Goal: Task Accomplishment & Management: Use online tool/utility

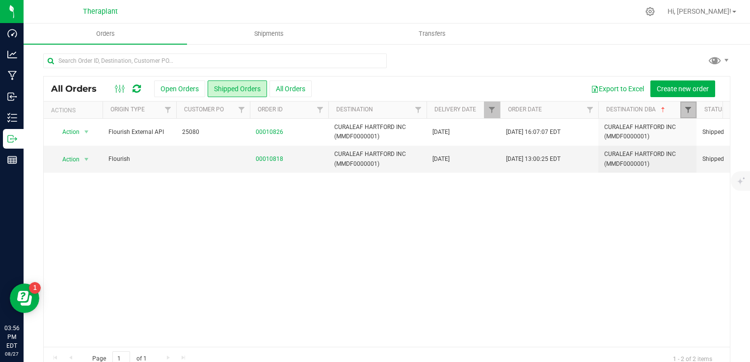
click at [684, 113] on span "Filter" at bounding box center [688, 110] width 8 height 8
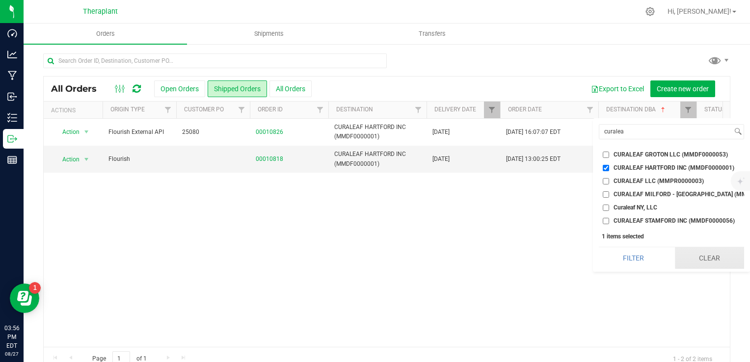
click at [726, 269] on button "Clear" at bounding box center [709, 258] width 69 height 22
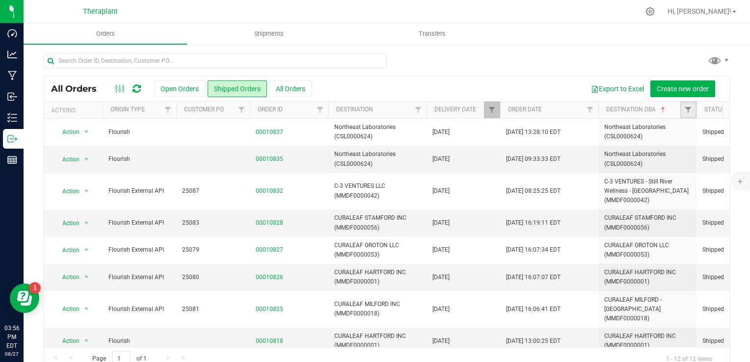
click at [687, 114] on link "Filter" at bounding box center [688, 110] width 16 height 17
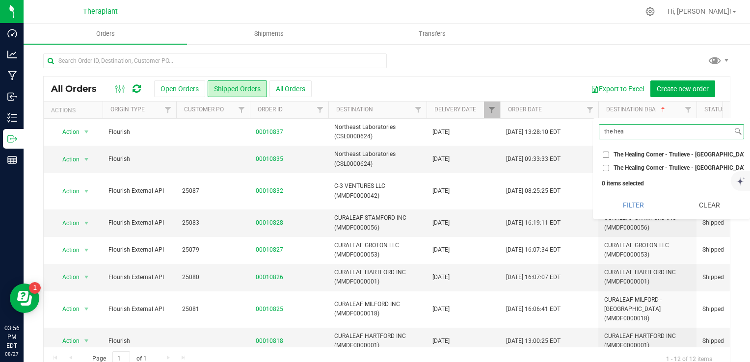
type input "the hea"
click at [640, 154] on span "The Healing Corner - Trulieve - [GEOGRAPHIC_DATA] (AMHF0008263)" at bounding box center [705, 155] width 184 height 6
click at [609, 154] on input "The Healing Corner - Trulieve - [GEOGRAPHIC_DATA] (AMHF0008263)" at bounding box center [606, 155] width 6 height 6
checkbox input "true"
click at [641, 170] on span "The Healing Corner - Trulieve - [GEOGRAPHIC_DATA] (MMDF0000006)" at bounding box center [705, 168] width 185 height 6
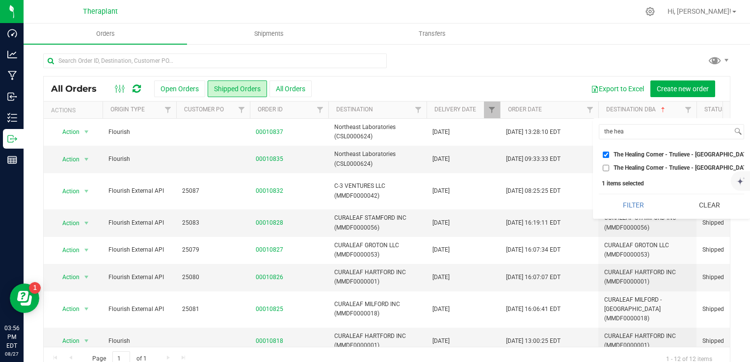
click at [609, 170] on input "The Healing Corner - Trulieve - [GEOGRAPHIC_DATA] (MMDF0000006)" at bounding box center [606, 168] width 6 height 6
checkbox input "true"
click at [626, 209] on button "Filter" at bounding box center [633, 205] width 69 height 22
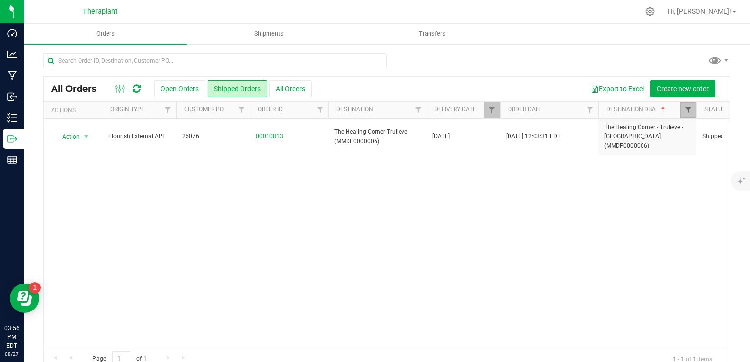
click at [689, 110] on span "Filter" at bounding box center [688, 110] width 8 height 8
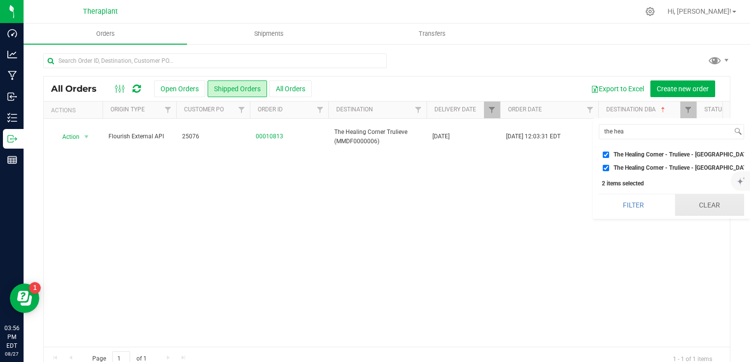
click at [705, 219] on div "the hea Select All 56 [PERSON_NAME] LLC - LUCKY BREAK CANNABIS - Bridgeport (AC…" at bounding box center [671, 168] width 157 height 101
click at [706, 216] on button "Clear" at bounding box center [709, 205] width 69 height 22
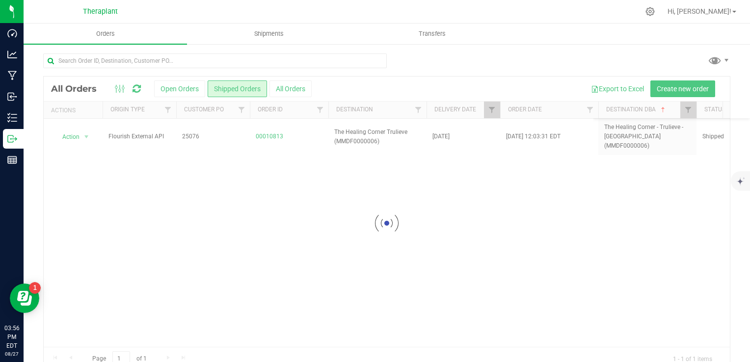
checkbox input "false"
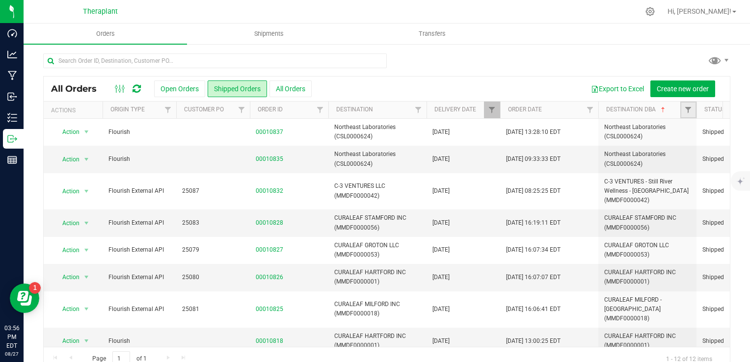
click at [681, 111] on link "Filter" at bounding box center [688, 110] width 16 height 17
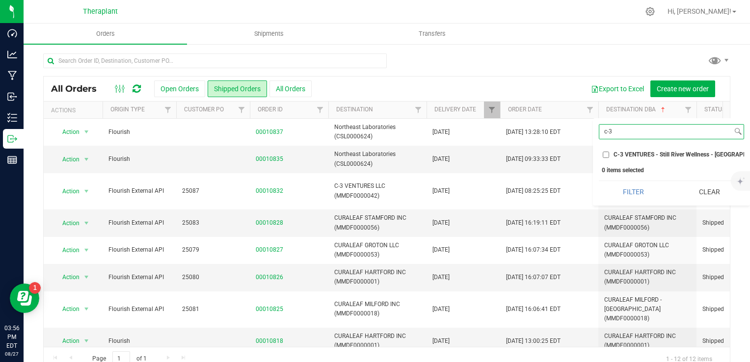
type input "c-3"
click at [670, 152] on span "C-3 VENTURES - Still River Wellness - [GEOGRAPHIC_DATA] (MMDF0000042)" at bounding box center [715, 155] width 205 height 6
click at [640, 155] on span "C-3 VENTURES - Still River Wellness - [GEOGRAPHIC_DATA] (MMDF0000042)" at bounding box center [715, 155] width 205 height 6
click at [609, 155] on input "C-3 VENTURES - Still River Wellness - [GEOGRAPHIC_DATA] (MMDF0000042)" at bounding box center [606, 155] width 6 height 6
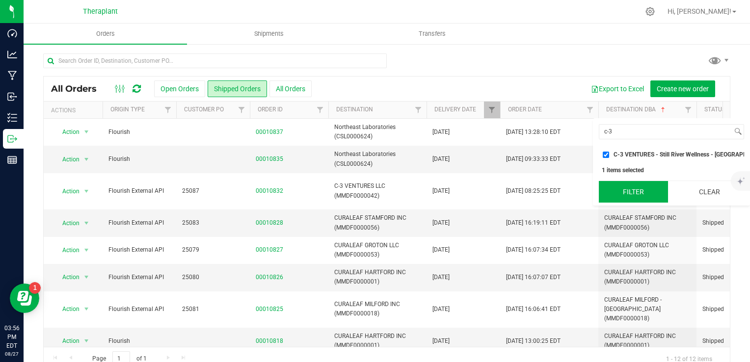
click at [632, 195] on button "Filter" at bounding box center [633, 192] width 69 height 22
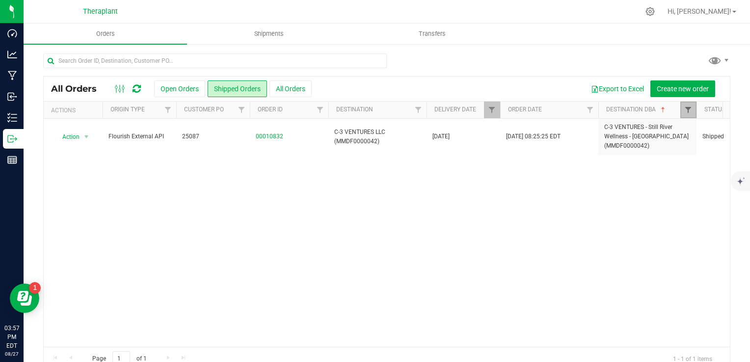
click at [689, 106] on span "Filter" at bounding box center [688, 110] width 8 height 8
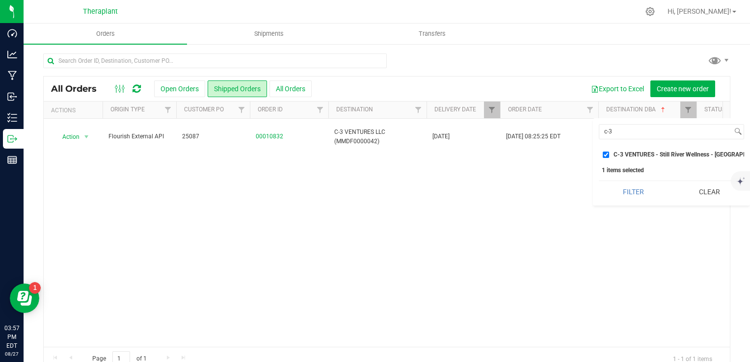
drag, startPoint x: 711, startPoint y: 198, endPoint x: 705, endPoint y: 188, distance: 12.1
click at [711, 198] on button "Clear" at bounding box center [709, 192] width 69 height 22
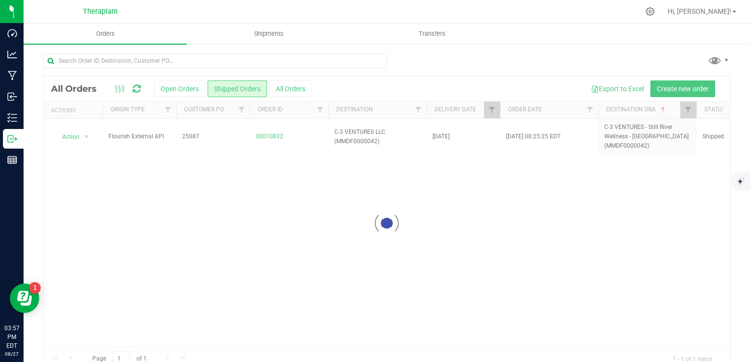
checkbox input "false"
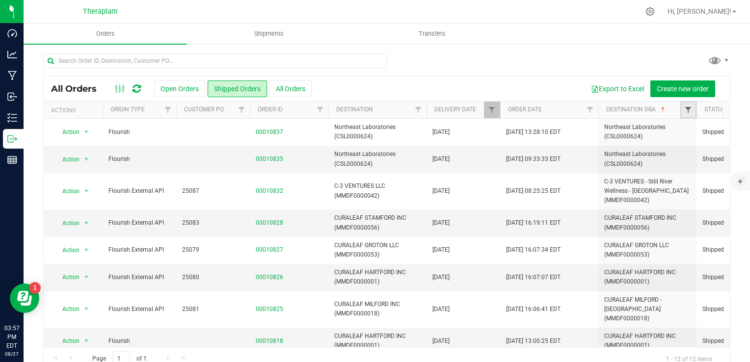
click at [685, 109] on span "Filter" at bounding box center [688, 110] width 8 height 8
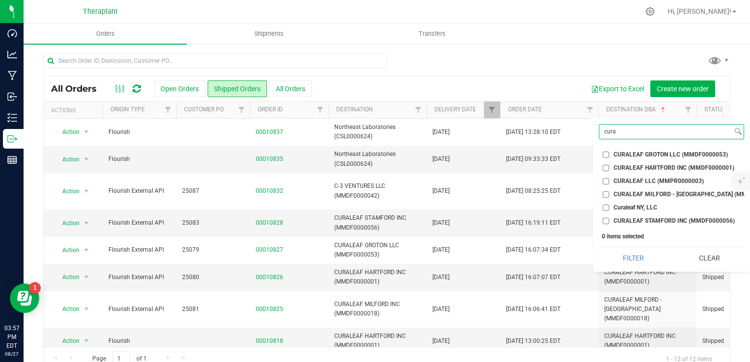
type input "cura"
click at [687, 221] on span "CURALEAF STAMFORD INC (MMDF0000056)" at bounding box center [673, 221] width 121 height 6
click at [609, 221] on input "CURALEAF STAMFORD INC (MMDF0000056)" at bounding box center [606, 221] width 6 height 6
checkbox input "true"
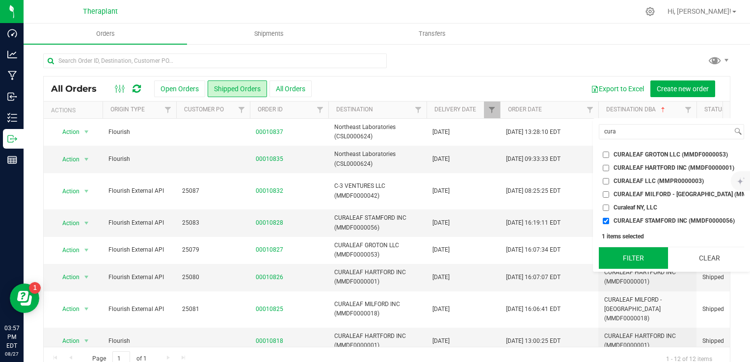
click at [632, 264] on button "Filter" at bounding box center [633, 258] width 69 height 22
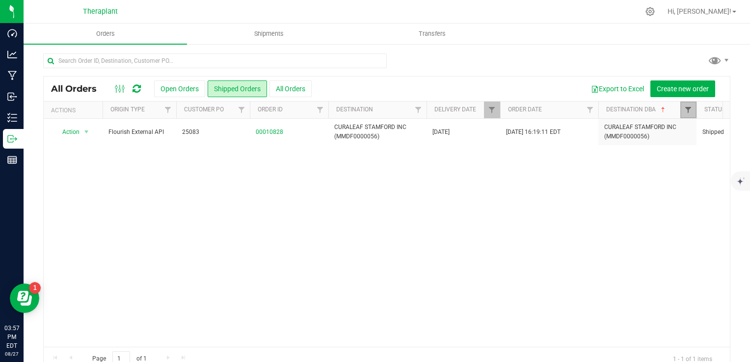
click at [685, 112] on span "Filter" at bounding box center [688, 110] width 8 height 8
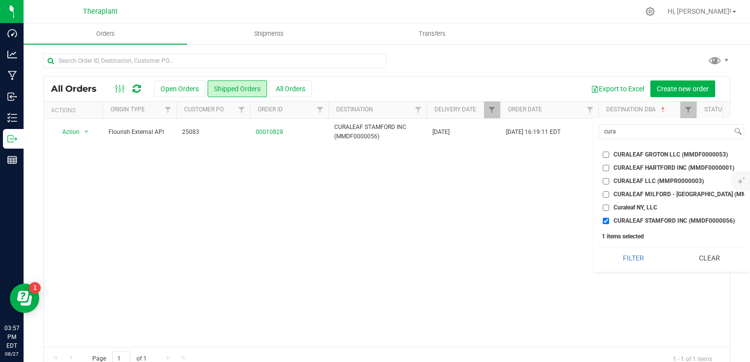
drag, startPoint x: 687, startPoint y: 270, endPoint x: 685, endPoint y: 244, distance: 25.6
click at [687, 269] on button "Clear" at bounding box center [709, 258] width 69 height 22
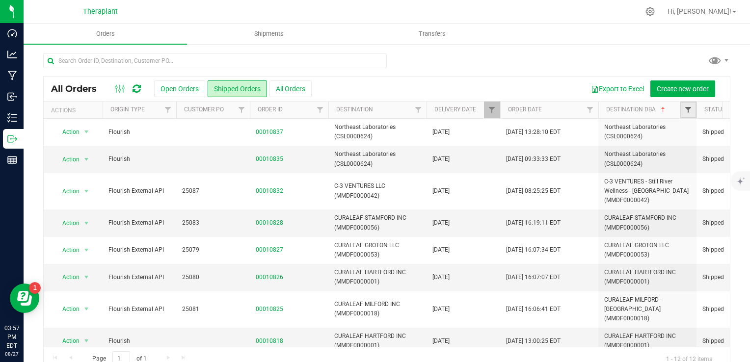
click at [686, 112] on span "Filter" at bounding box center [688, 110] width 8 height 8
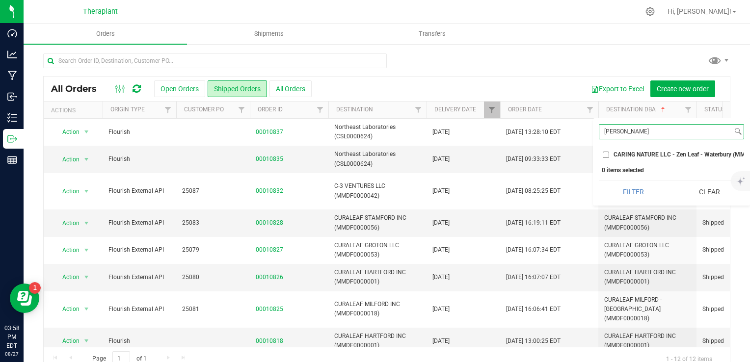
type input "[PERSON_NAME]"
click at [628, 153] on span "CARING NATURE LLC - Zen Leaf - Waterbury (MMDF0000007)" at bounding box center [695, 155] width 165 height 6
click at [609, 153] on input "CARING NATURE LLC - Zen Leaf - Waterbury (MMDF0000007)" at bounding box center [606, 155] width 6 height 6
checkbox input "true"
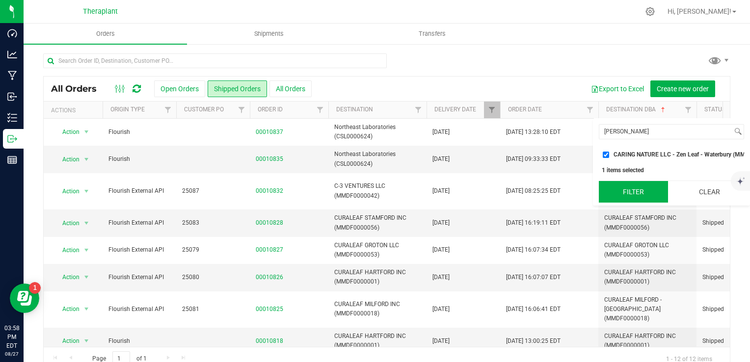
click at [619, 200] on button "Filter" at bounding box center [633, 192] width 69 height 22
